Goal: Browse casually

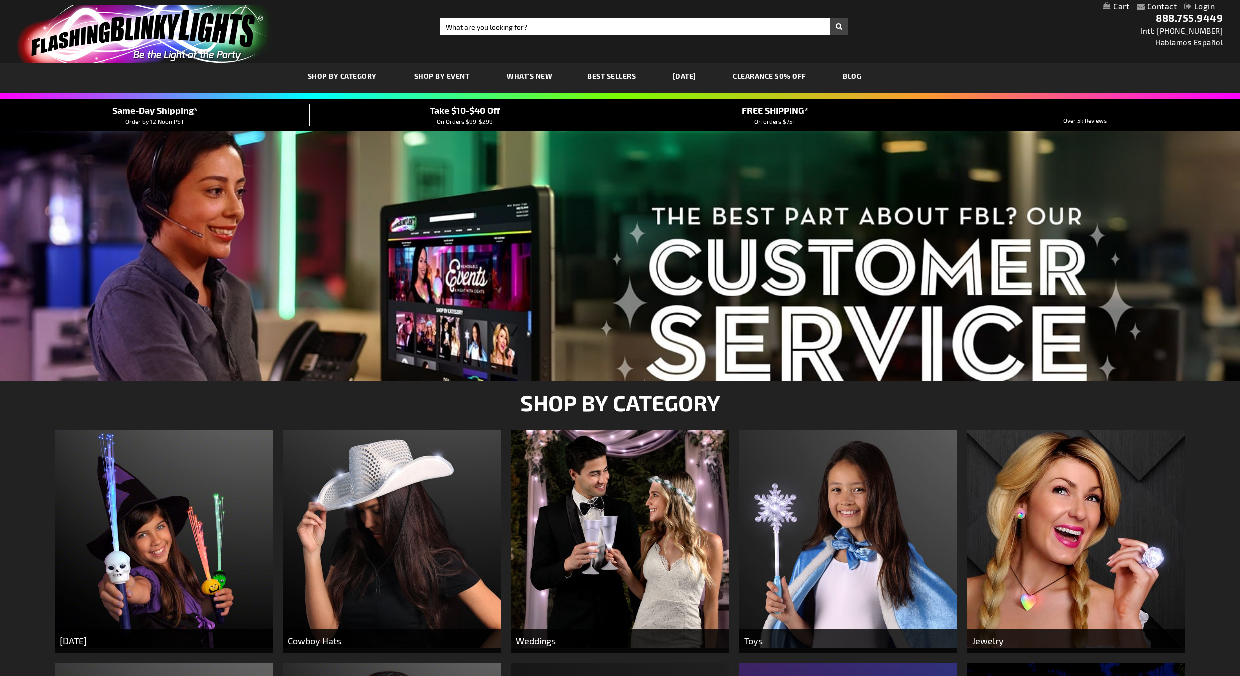
click at [145, 24] on img "store logo" at bounding box center [145, 33] width 257 height 57
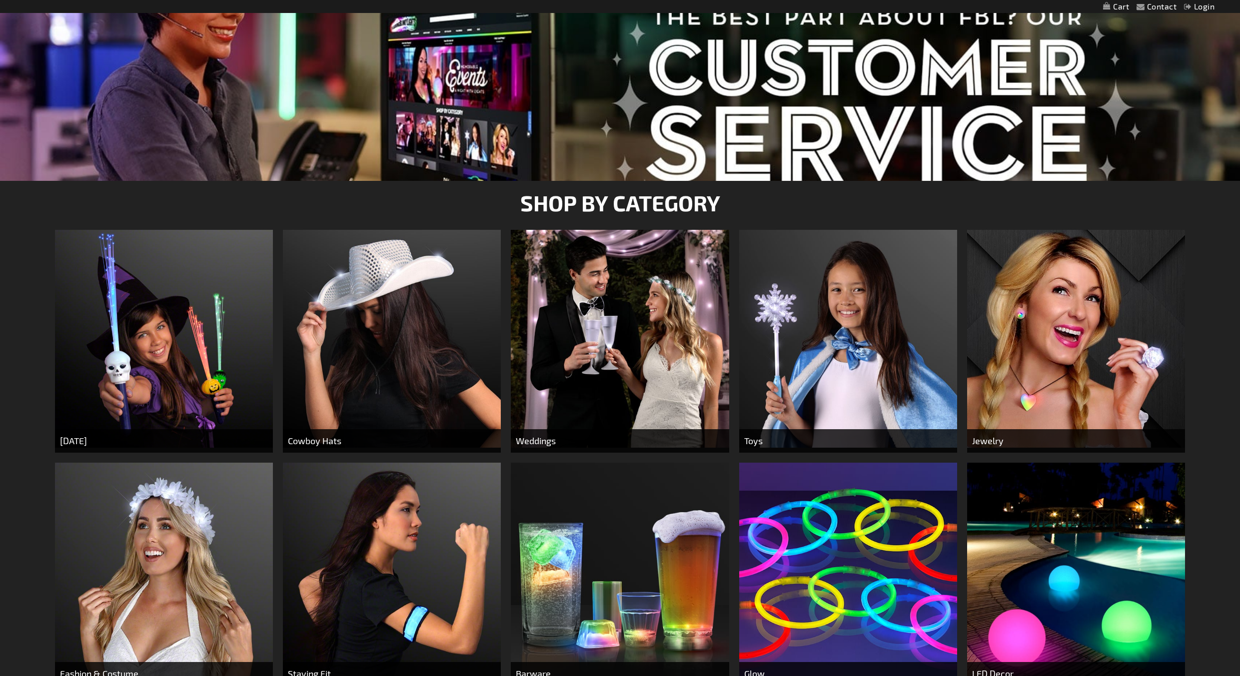
scroll to position [466, 0]
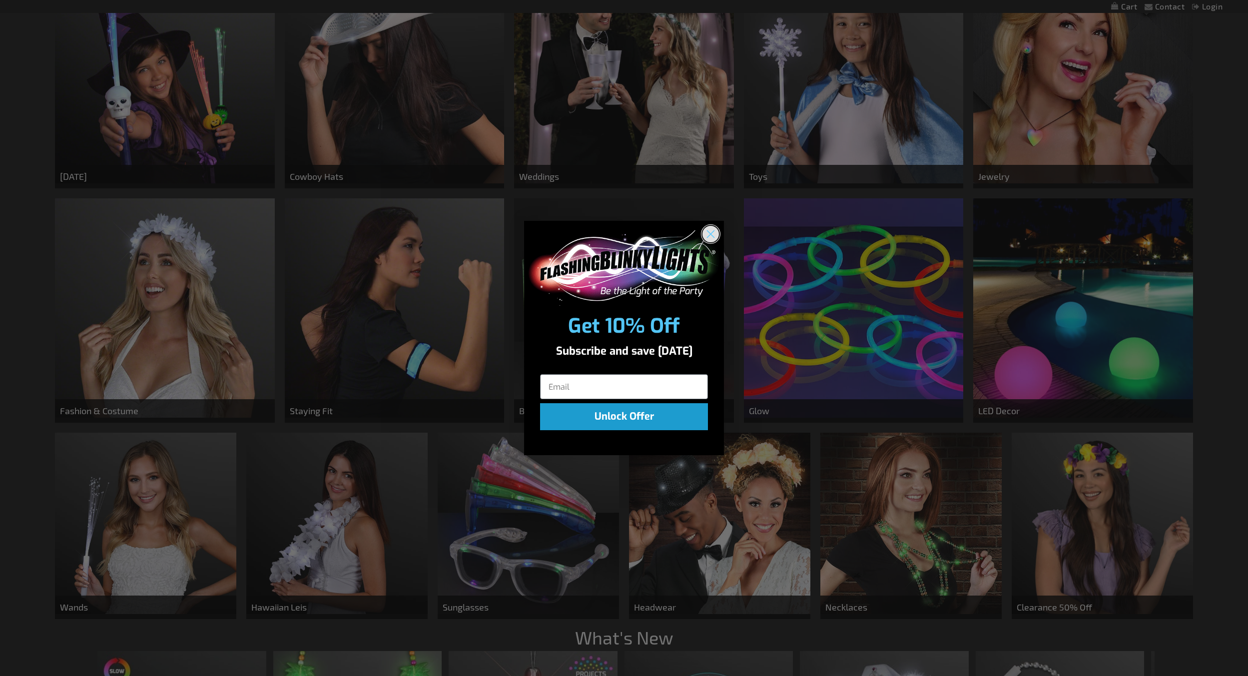
click at [713, 237] on circle "Close dialog" at bounding box center [711, 234] width 16 height 16
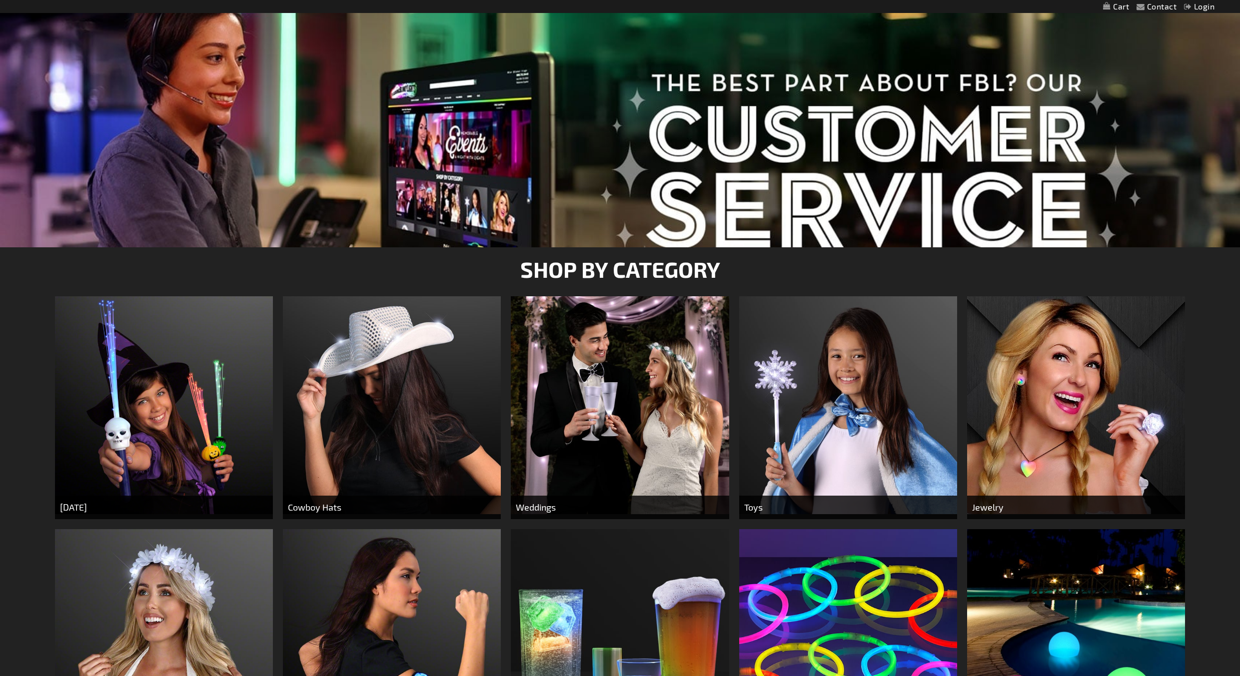
scroll to position [0, 0]
